Goal: Task Accomplishment & Management: Manage account settings

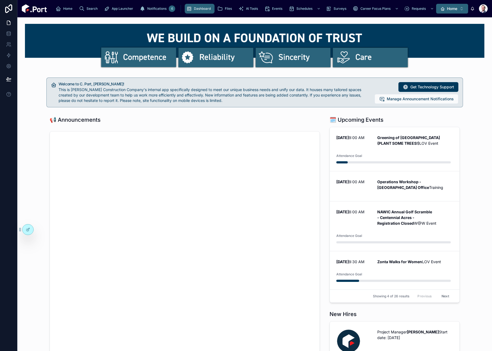
click at [462, 10] on button "Home ⌥ 1" at bounding box center [452, 9] width 32 height 10
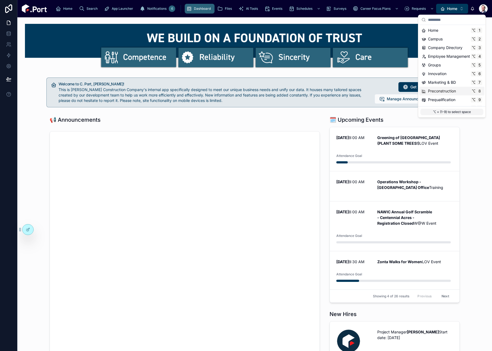
scroll to position [51, 0]
click at [458, 91] on span "Time & Expenses" at bounding box center [443, 92] width 30 height 5
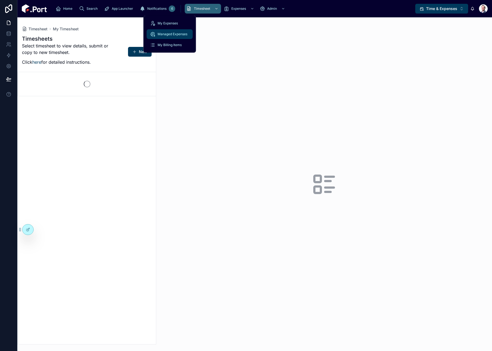
click at [174, 34] on span "Managed Expenses" at bounding box center [173, 34] width 30 height 4
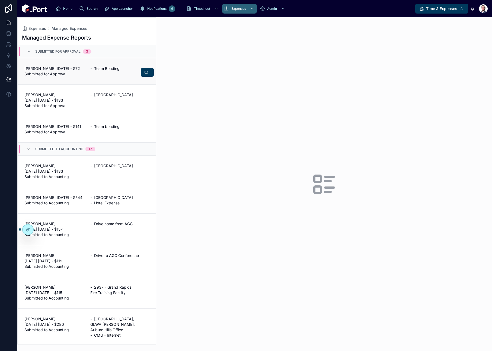
click at [86, 72] on div "[PERSON_NAME] [DATE] - $72 Submitted for Approval - Team Bonding" at bounding box center [86, 71] width 125 height 11
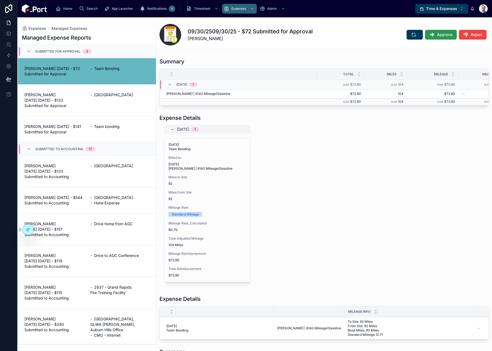
click at [444, 35] on span "Approve" at bounding box center [444, 34] width 15 height 5
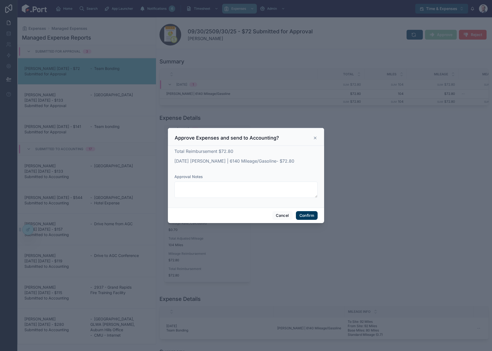
click at [311, 216] on button "Confirm" at bounding box center [307, 215] width 22 height 9
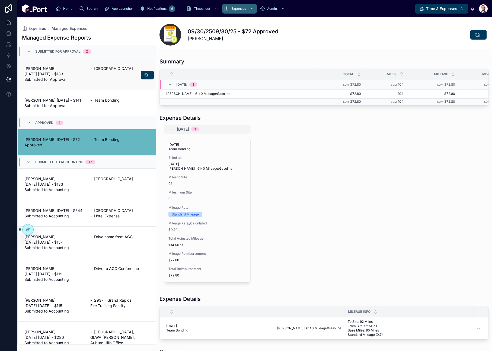
click at [98, 84] on link "[PERSON_NAME][DATE] [DATE] - $133 Submitted for Approval - [GEOGRAPHIC_DATA]" at bounding box center [87, 74] width 138 height 32
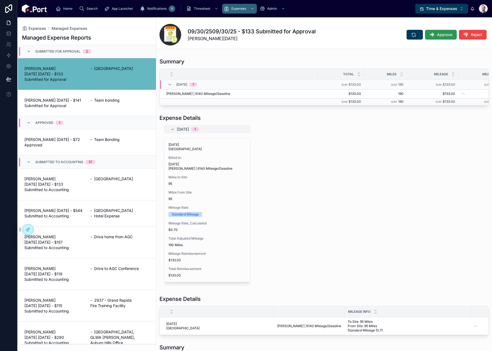
click at [440, 37] on button "Approve" at bounding box center [441, 35] width 32 height 10
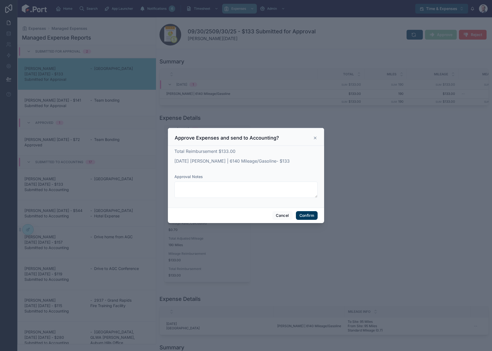
click at [308, 217] on button "Confirm" at bounding box center [307, 215] width 22 height 9
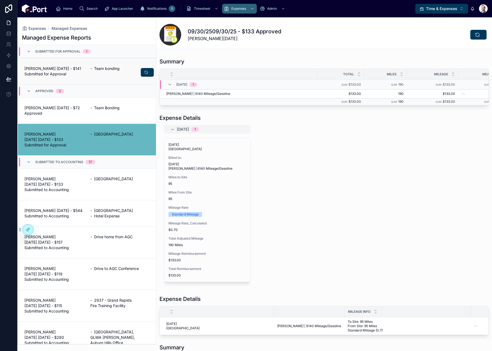
click at [96, 76] on div "- Team bonding" at bounding box center [119, 71] width 59 height 11
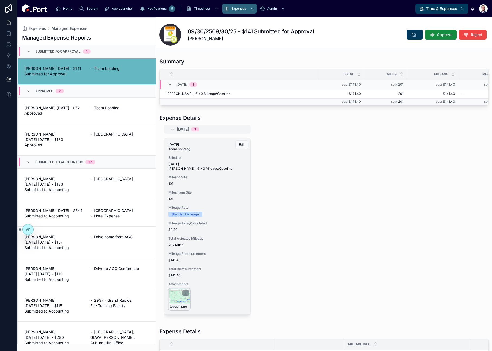
click at [179, 304] on div "topgolf .png" at bounding box center [179, 307] width 21 height 7
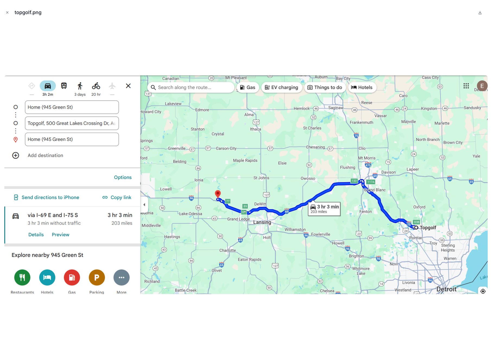
click at [7, 14] on button "Close modal" at bounding box center [7, 12] width 6 height 6
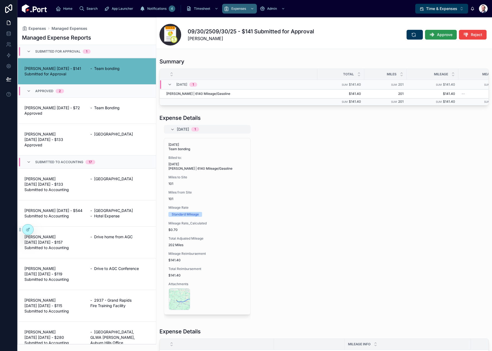
click at [446, 36] on span "Approve" at bounding box center [444, 34] width 15 height 5
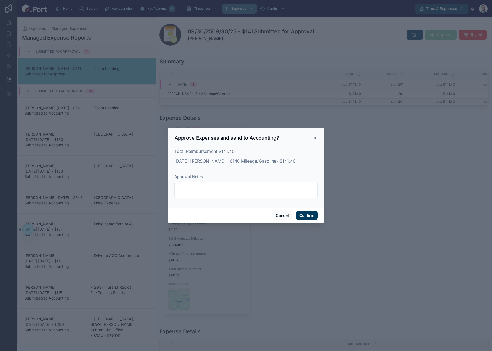
click at [306, 216] on button "Confirm" at bounding box center [307, 215] width 22 height 9
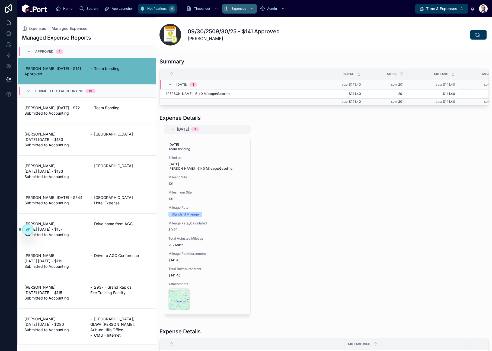
click at [140, 10] on icon "scrollable content" at bounding box center [142, 8] width 5 height 5
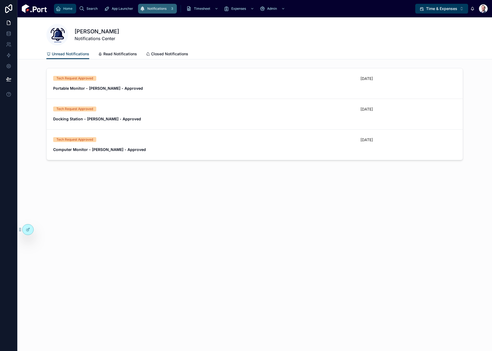
click at [55, 9] on link "Home" at bounding box center [65, 9] width 22 height 10
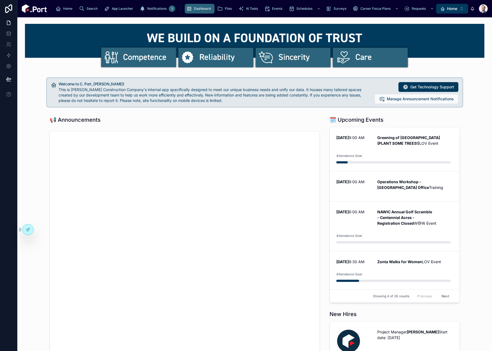
scroll to position [2, 0]
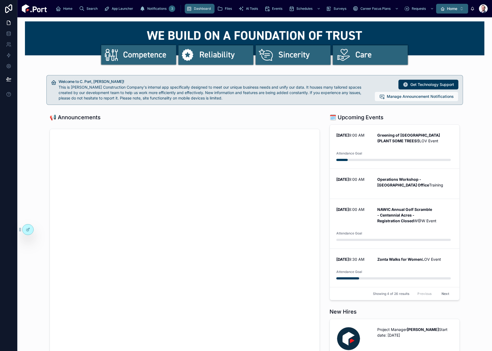
click at [454, 12] on button "Home ⌥ 1" at bounding box center [452, 9] width 32 height 10
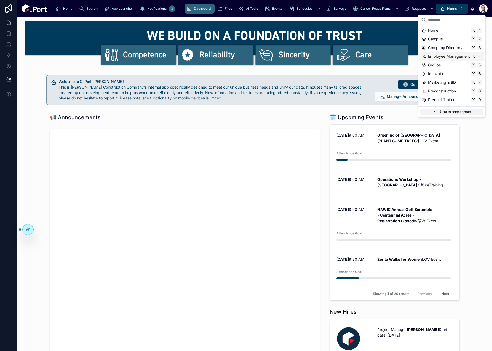
click at [451, 57] on span "Employee Management" at bounding box center [449, 56] width 42 height 5
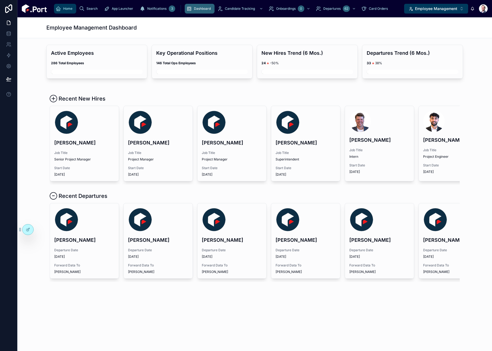
click at [59, 11] on div "Home" at bounding box center [65, 8] width 19 height 9
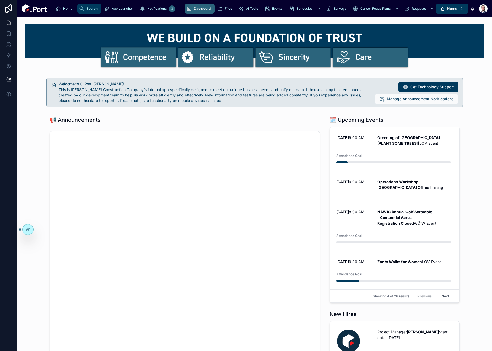
click at [79, 11] on icon "scrollable content" at bounding box center [82, 8] width 6 height 5
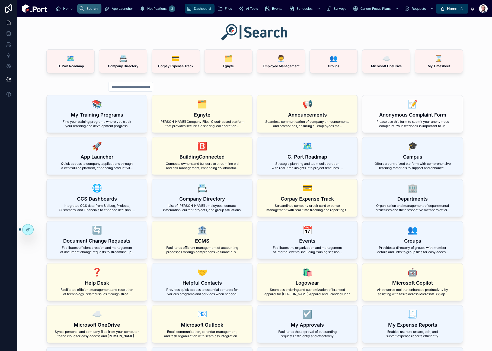
click at [194, 10] on span "Dashboard" at bounding box center [202, 9] width 17 height 4
